Goal: Check status: Check status

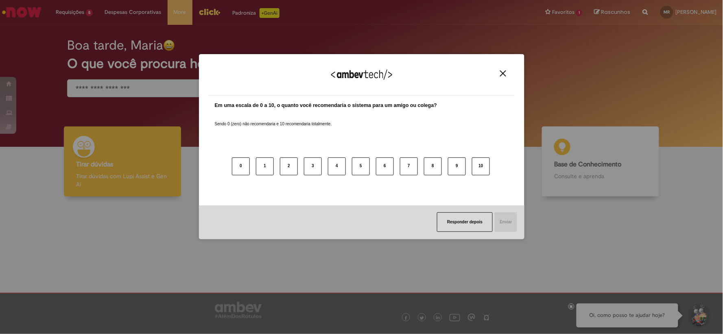
click at [506, 75] on img "Close" at bounding box center [503, 73] width 6 height 6
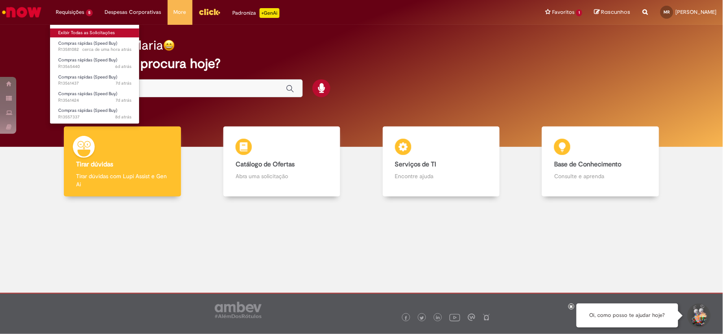
click at [71, 31] on link "Exibir Todas as Solicitações" at bounding box center [95, 32] width 90 height 9
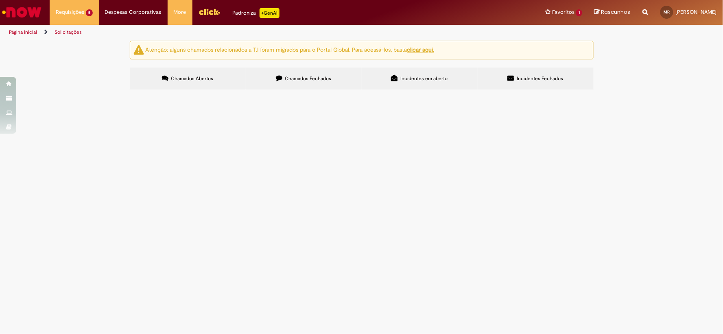
click at [0, 0] on td "Conjunto placa e estojo para kit de homenagem" at bounding box center [0, 0] width 0 height 0
click at [0, 0] on span "Conjunto placa e estojo para kit de homenagem" at bounding box center [0, 0] width 0 height 0
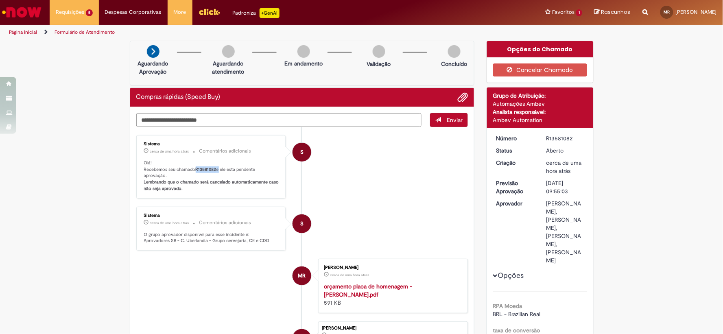
drag, startPoint x: 195, startPoint y: 171, endPoint x: 215, endPoint y: 169, distance: 20.1
click at [215, 169] on p "Olá! Recebemos seu chamado R13581082 e ele esta pendente aprovação. Lembrando q…" at bounding box center [212, 176] width 136 height 32
copy p "R13581082"
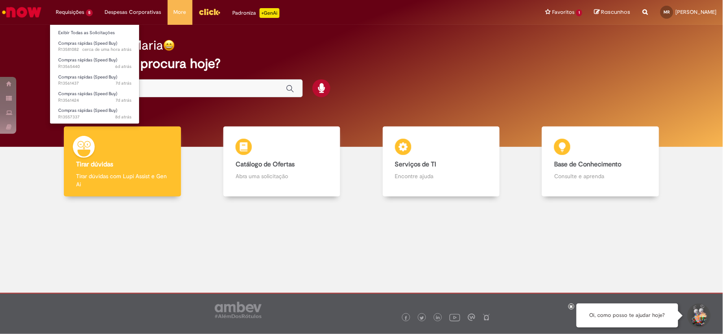
click at [71, 5] on li "Requisições 5 Exibir Todas as Solicitações Compras rápidas (Speed Buy) cerca de…" at bounding box center [74, 12] width 49 height 24
click at [83, 33] on body "Pular para o conteúdo da página Requisições 5 Exibir Todas as Solicitações Comp…" at bounding box center [361, 167] width 723 height 334
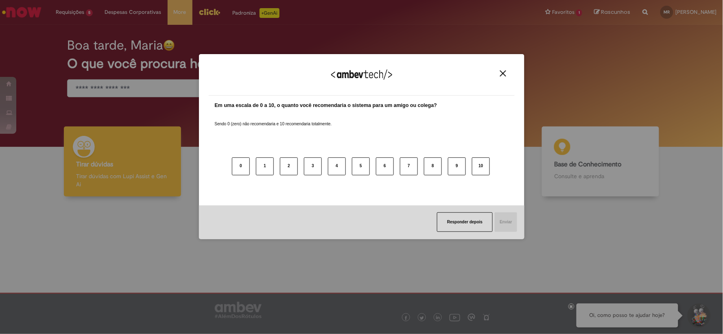
click at [503, 72] on img "Close" at bounding box center [503, 73] width 6 height 6
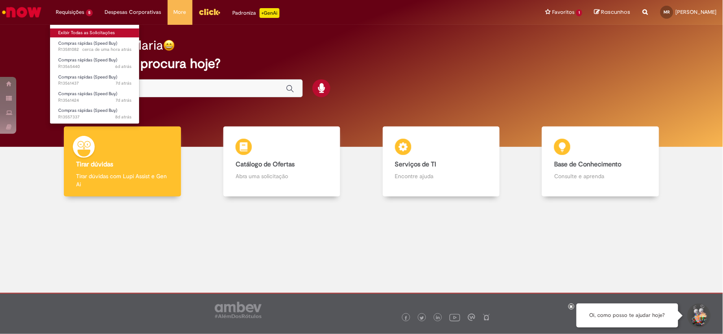
click at [83, 33] on link "Exibir Todas as Solicitações" at bounding box center [95, 32] width 90 height 9
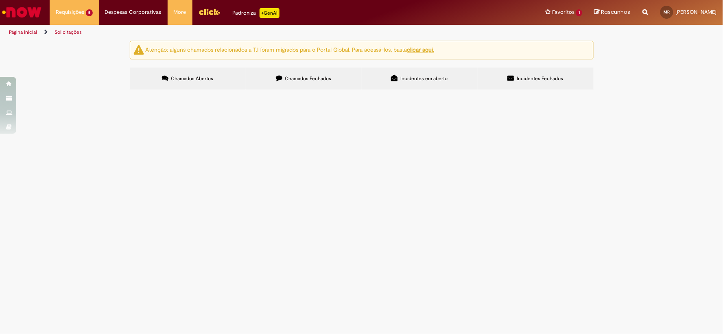
click at [0, 0] on td "Camisas para evento gerencial" at bounding box center [0, 0] width 0 height 0
click at [0, 0] on img "recolher o estado da solicitação" at bounding box center [0, 0] width 0 height 0
drag, startPoint x: 353, startPoint y: 215, endPoint x: 362, endPoint y: 215, distance: 9.0
click at [0, 0] on td "Camisas para evento gerencial" at bounding box center [0, 0] width 0 height 0
click at [0, 0] on img "recolher o estado da solicitação" at bounding box center [0, 0] width 0 height 0
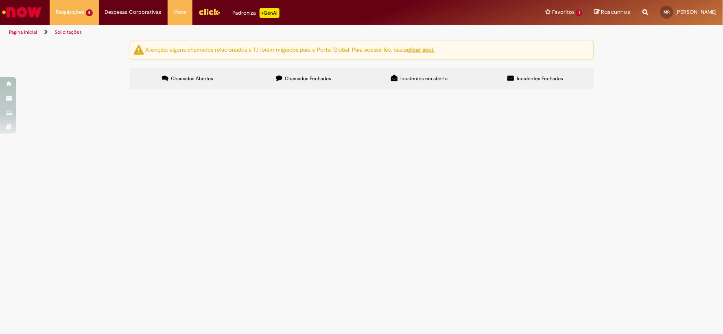
click at [0, 0] on span "Camisas para evento gerencial" at bounding box center [0, 0] width 0 height 0
click at [473, 204] on main "Solicitações Atenção: alguns chamados relacionados a T.I foram migrados para o …" at bounding box center [361, 187] width 723 height 294
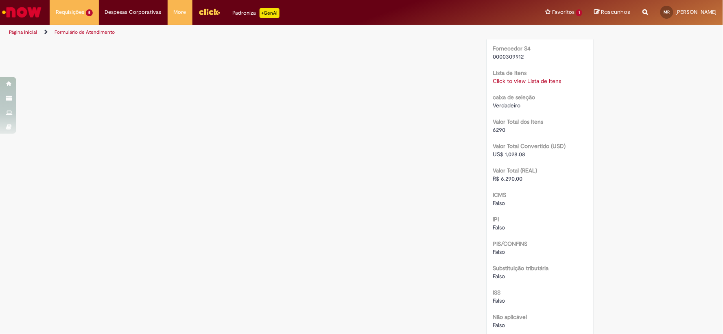
scroll to position [729, 0]
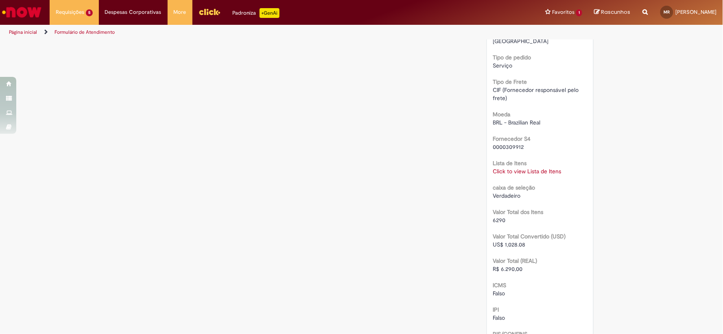
click at [544, 168] on link "Click to view Lista de Itens" at bounding box center [527, 171] width 68 height 7
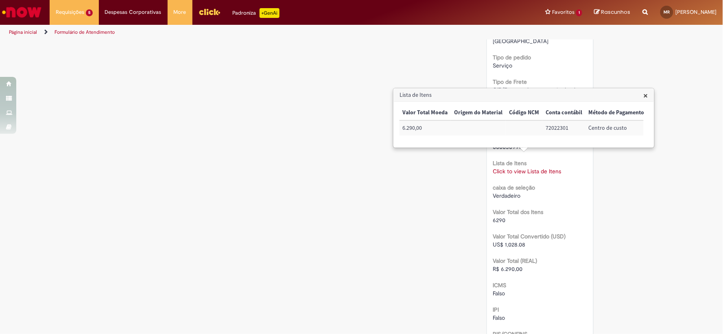
scroll to position [0, 331]
drag, startPoint x: 493, startPoint y: 127, endPoint x: 497, endPoint y: 195, distance: 68.1
click at [528, 128] on td "72022301" at bounding box center [512, 128] width 43 height 15
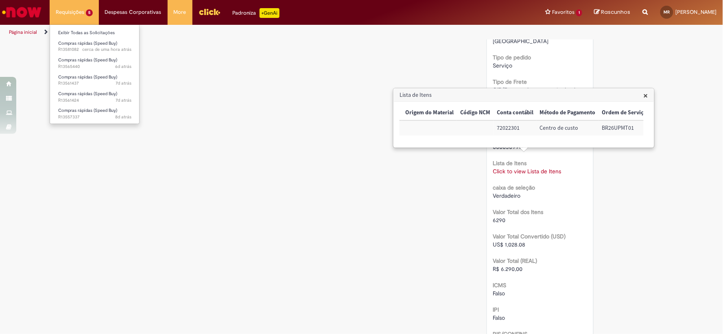
click at [92, 8] on li "Requisições 5 Exibir Todas as Solicitações Compras rápidas (Speed Buy) cerca de…" at bounding box center [74, 12] width 49 height 24
click at [98, 32] on link "Exibir Todas as Solicitações" at bounding box center [95, 32] width 90 height 9
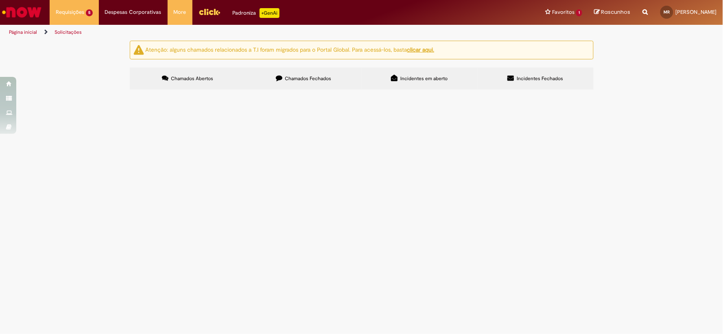
click at [0, 0] on span "Necessaries para evento de liderança" at bounding box center [0, 0] width 0 height 0
click at [0, 0] on img "recolher o estado da solicitação" at bounding box center [0, 0] width 0 height 0
click at [0, 0] on img at bounding box center [0, 0] width 0 height 0
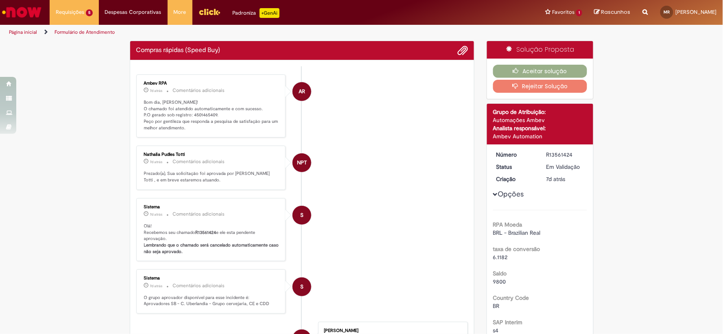
click at [353, 185] on li "NPT Nathalia Pudles Totti 7d atrás 7 dias atrás Comentários adicionais Prezado(…" at bounding box center [302, 168] width 332 height 44
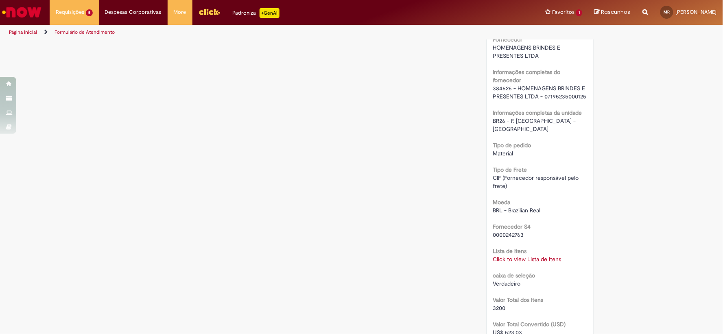
scroll to position [769, 0]
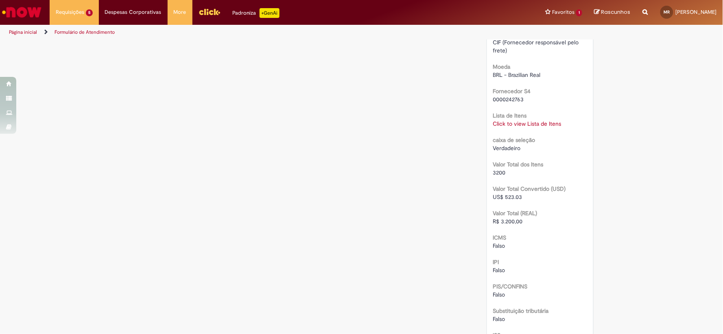
click at [541, 120] on link "Click to view Lista de Itens" at bounding box center [527, 123] width 68 height 7
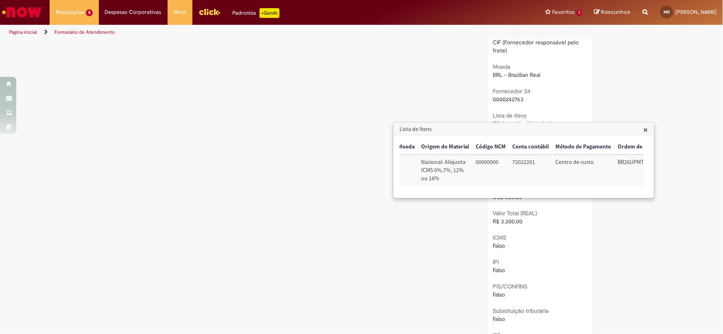
scroll to position [0, 334]
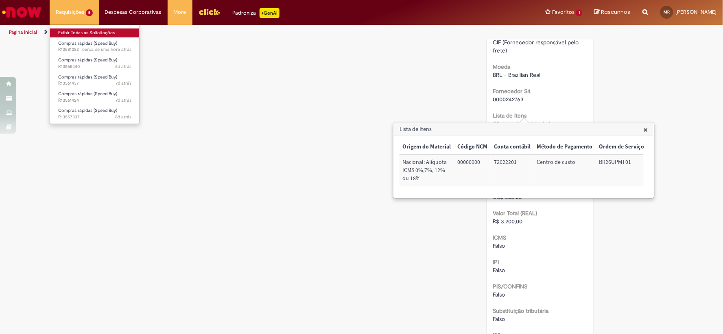
click at [86, 34] on link "Exibir Todas as Solicitações" at bounding box center [95, 32] width 90 height 9
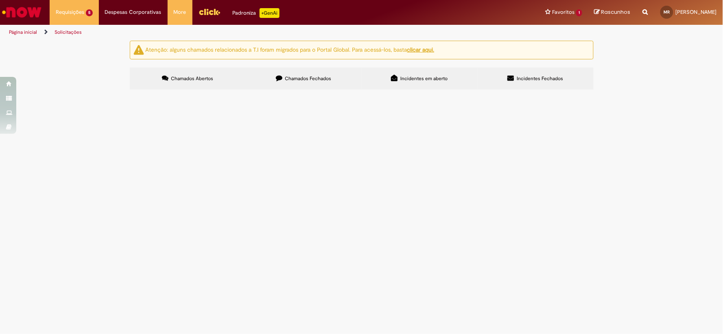
click at [0, 0] on span "Ecobag evento de liderança" at bounding box center [0, 0] width 0 height 0
click at [0, 0] on img "recolher o estado da solicitação" at bounding box center [0, 0] width 0 height 0
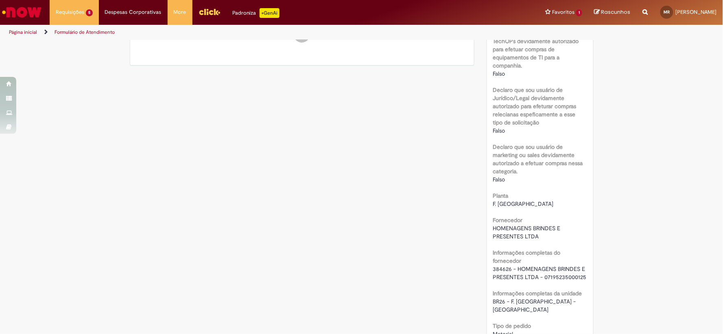
scroll to position [635, 0]
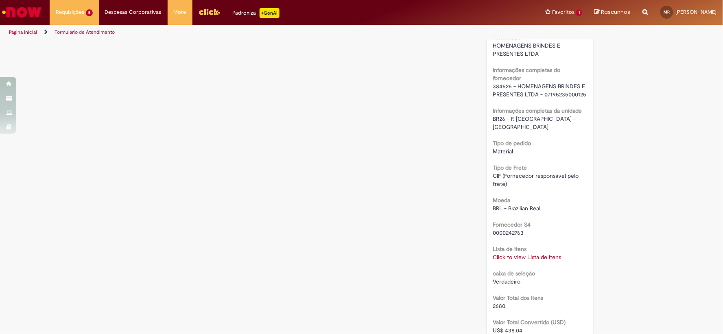
click at [519, 254] on link "Click to view Lista de Itens" at bounding box center [527, 257] width 68 height 7
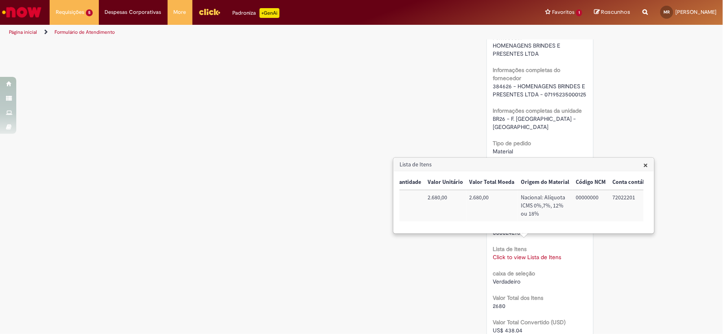
scroll to position [0, 217]
click at [386, 253] on div "Verificar Código de Barras Aguardando Aprovação Aguardando atendimento Em andam…" at bounding box center [362, 57] width 476 height 1303
click at [351, 127] on div "Verificar Código de Barras Aguardando Aprovação Aguardando atendimento Em andam…" at bounding box center [362, 57] width 476 height 1303
click at [646, 170] on span "×" at bounding box center [646, 165] width 4 height 11
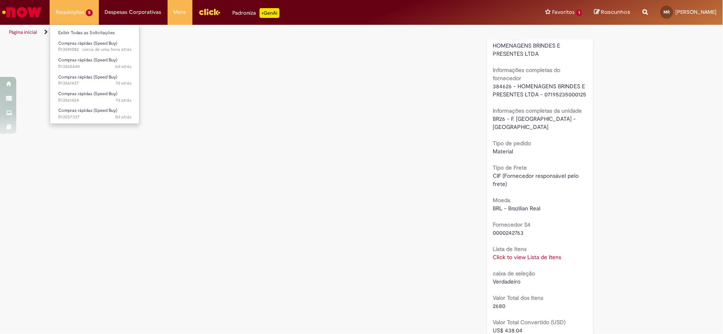
click at [72, 9] on li "Requisições 5 Exibir Todas as Solicitações Compras rápidas (Speed Buy) cerca de…" at bounding box center [74, 12] width 49 height 24
click at [84, 29] on link "Exibir Todas as Solicitações" at bounding box center [95, 32] width 90 height 9
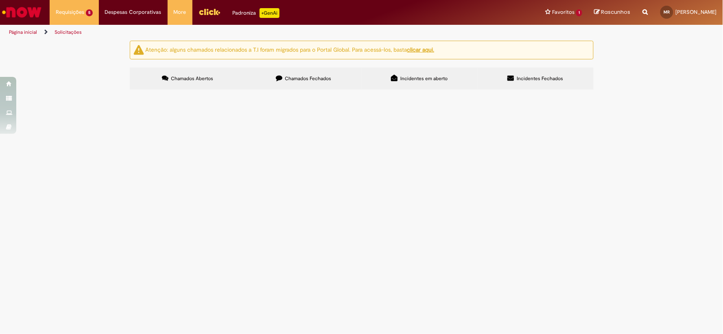
click at [302, 81] on span "Chamados Fechados" at bounding box center [308, 78] width 46 height 7
click at [217, 76] on label "Chamados Abertos" at bounding box center [188, 79] width 116 height 22
click at [0, 0] on span "Necessaries para evento de liderança" at bounding box center [0, 0] width 0 height 0
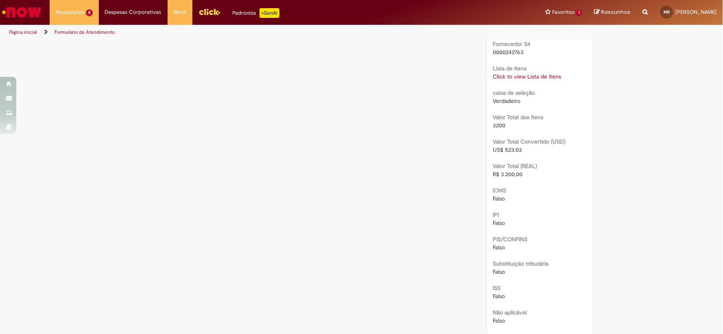
scroll to position [680, 0]
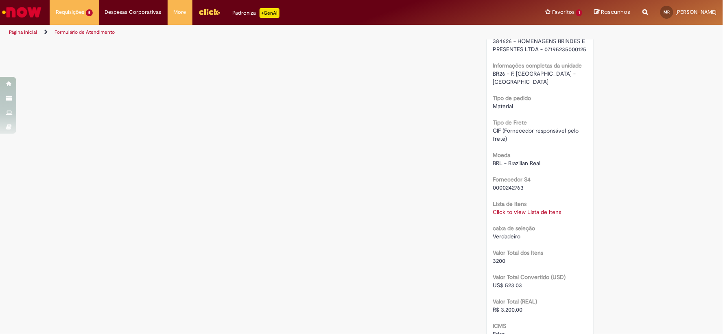
click at [524, 208] on link "Click to view Lista de Itens" at bounding box center [527, 211] width 68 height 7
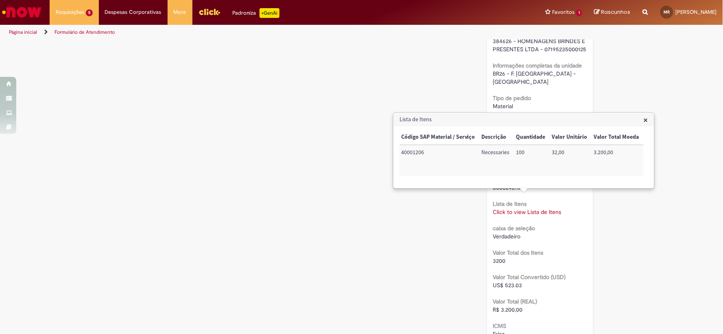
scroll to position [0, 92]
click at [68, 18] on li "Requisições 5 Exibir Todas as Solicitações Compras rápidas (Speed Buy) cerca de…" at bounding box center [74, 12] width 49 height 24
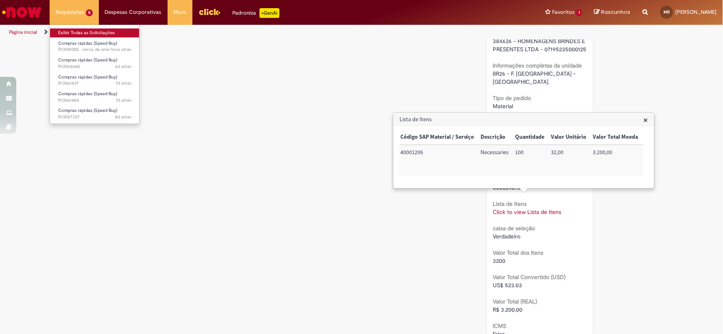
click at [72, 31] on link "Exibir Todas as Solicitações" at bounding box center [95, 32] width 90 height 9
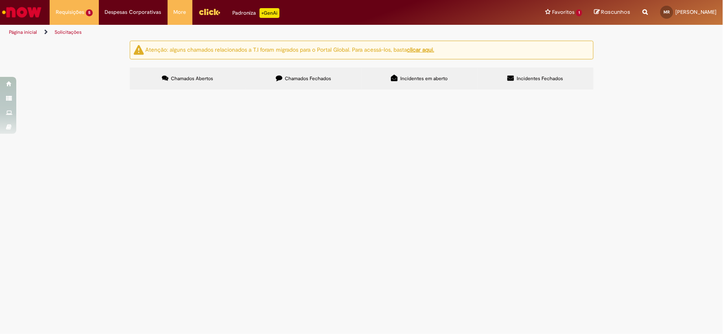
click at [0, 0] on img "recolher o estado da solicitação" at bounding box center [0, 0] width 0 height 0
click at [0, 0] on span "Ecobag evento de liderança" at bounding box center [0, 0] width 0 height 0
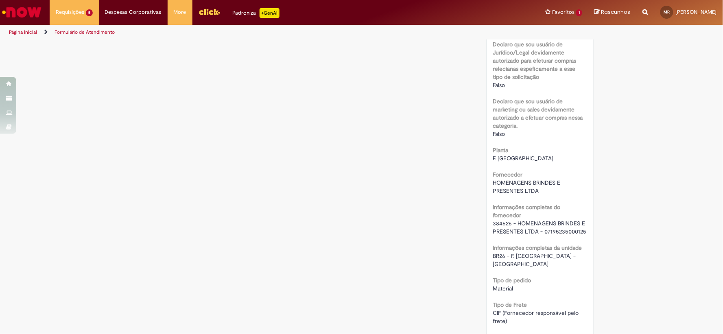
scroll to position [633, 0]
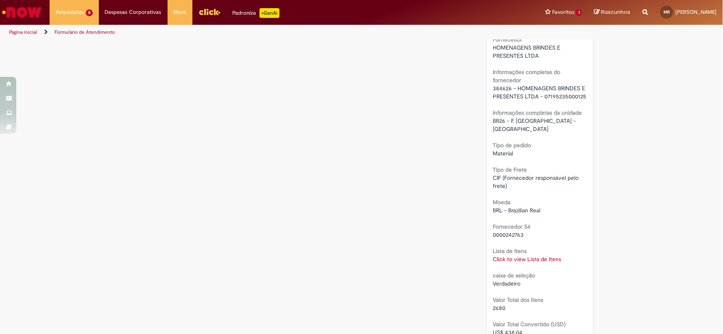
click at [519, 256] on link "Click to view Lista de Itens" at bounding box center [527, 259] width 68 height 7
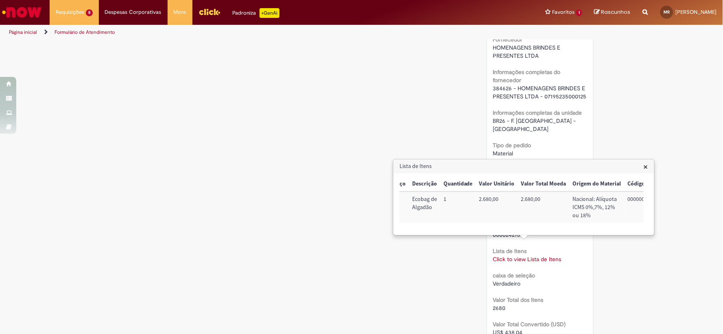
scroll to position [0, 160]
